Goal: Task Accomplishment & Management: Complete application form

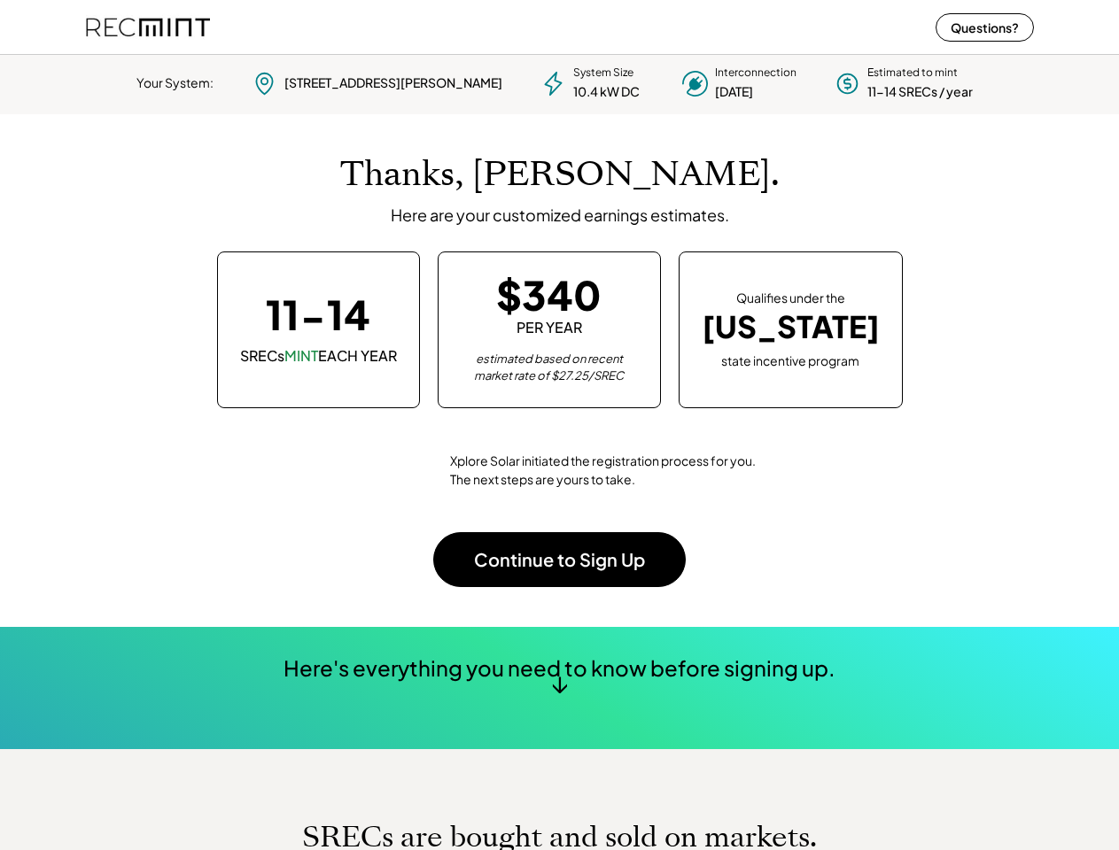
scroll to position [249, 494]
